Goal: Task Accomplishment & Management: Manage account settings

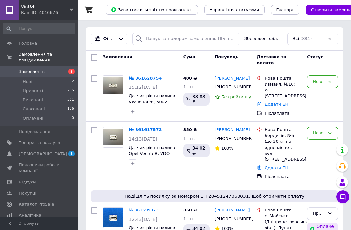
click at [146, 129] on link "№ 361617572" at bounding box center [145, 129] width 33 height 5
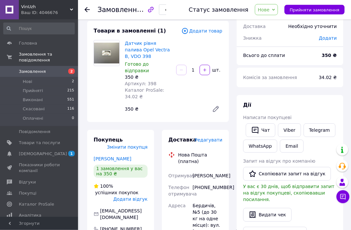
scroll to position [35, 0]
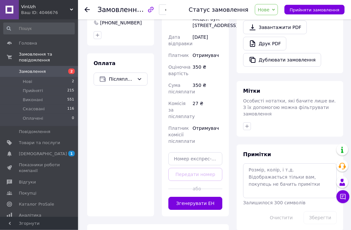
click at [208, 208] on button "Згенерувати ЕН" at bounding box center [196, 203] width 54 height 13
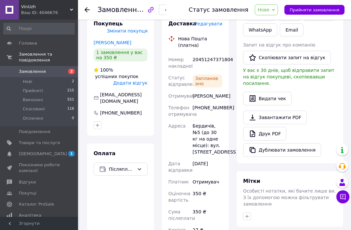
scroll to position [151, 0]
click at [309, 5] on button "Прийняти замовлення" at bounding box center [315, 10] width 60 height 10
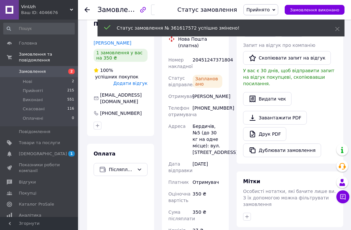
click at [87, 12] on icon at bounding box center [87, 9] width 5 height 5
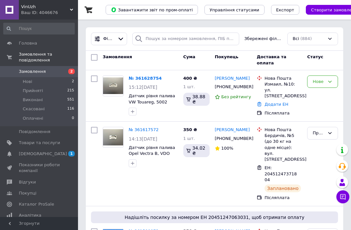
click at [145, 78] on link "№ 361628754" at bounding box center [145, 78] width 33 height 5
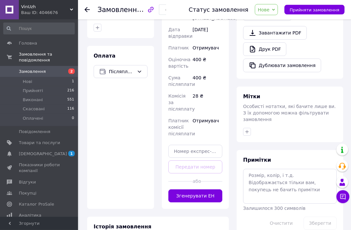
scroll to position [236, 0]
click at [205, 196] on button "Згенерувати ЕН" at bounding box center [196, 195] width 54 height 13
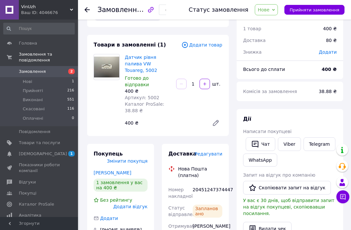
scroll to position [20, 0]
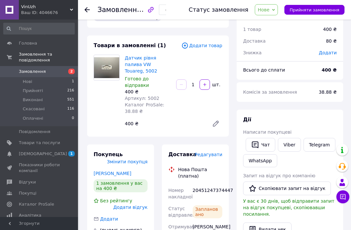
click at [302, 7] on span "Прийняти замовлення" at bounding box center [315, 9] width 50 height 5
click at [88, 9] on use at bounding box center [87, 9] width 5 height 5
